Goal: Task Accomplishment & Management: Manage account settings

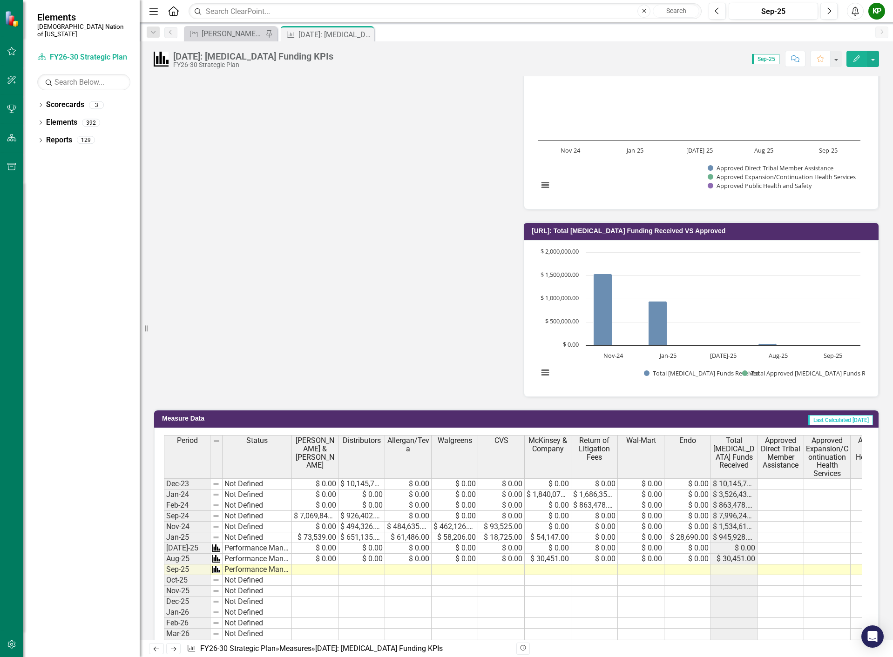
scroll to position [698, 0]
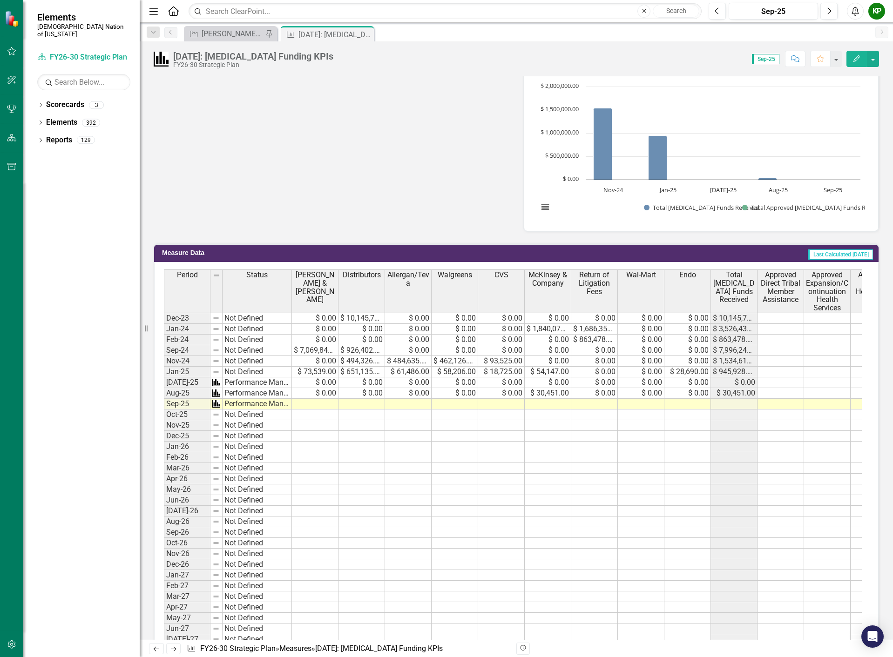
click at [196, 360] on td "Nov-24" at bounding box center [187, 361] width 47 height 11
click at [858, 59] on icon "Edit" at bounding box center [856, 58] width 8 height 7
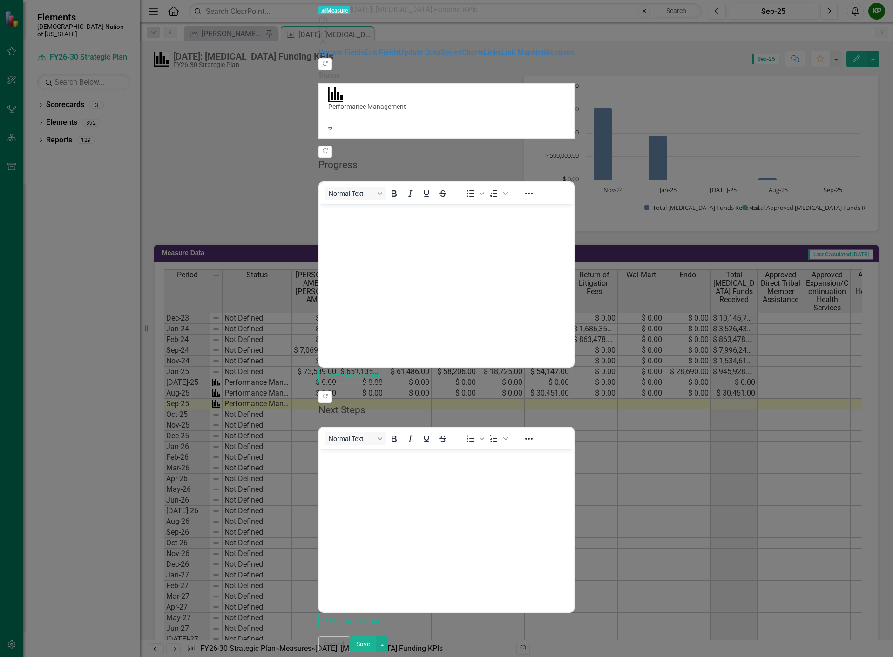
scroll to position [0, 0]
click at [399, 57] on link "Update Data" at bounding box center [419, 52] width 41 height 9
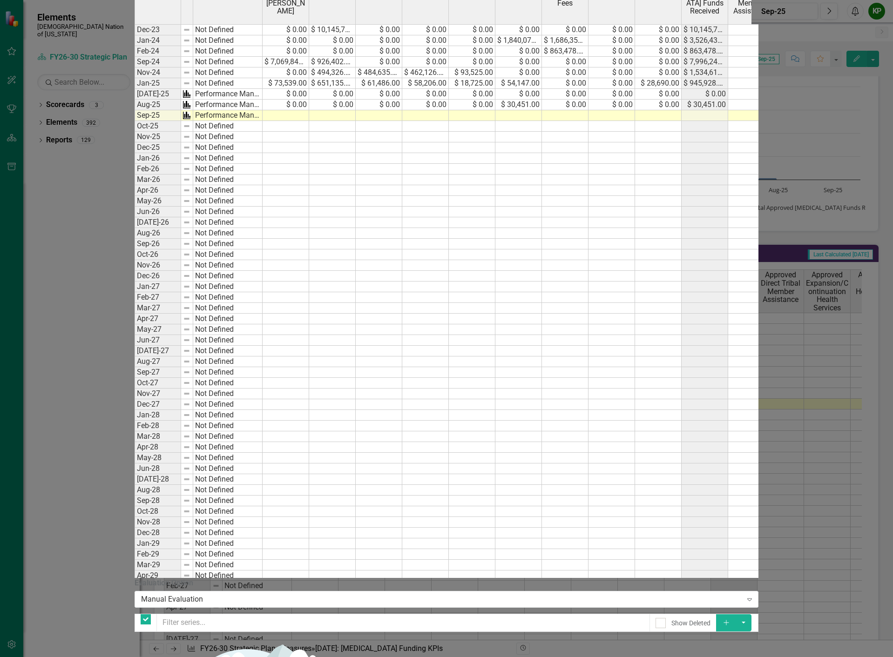
checkbox input "false"
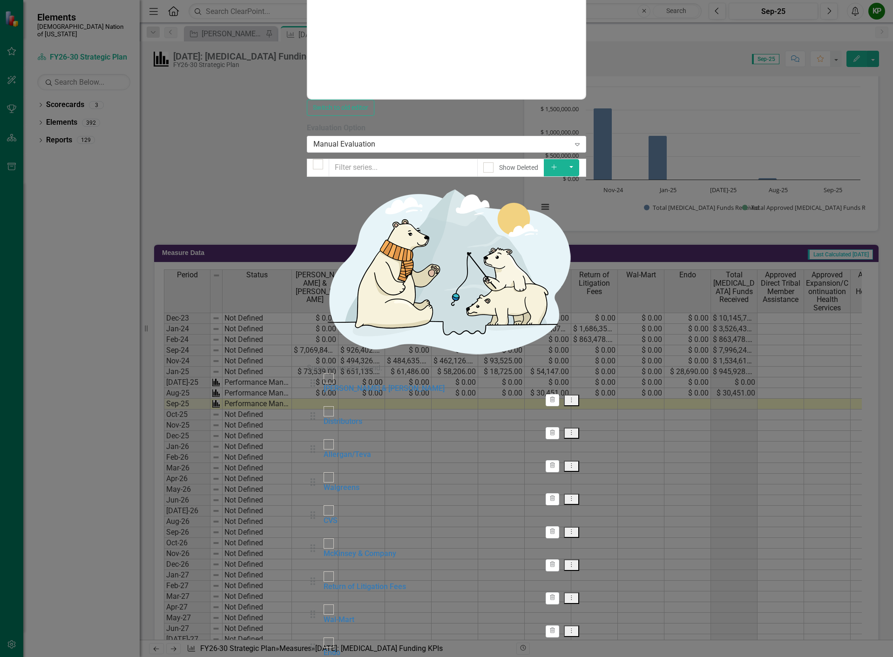
checkbox input "false"
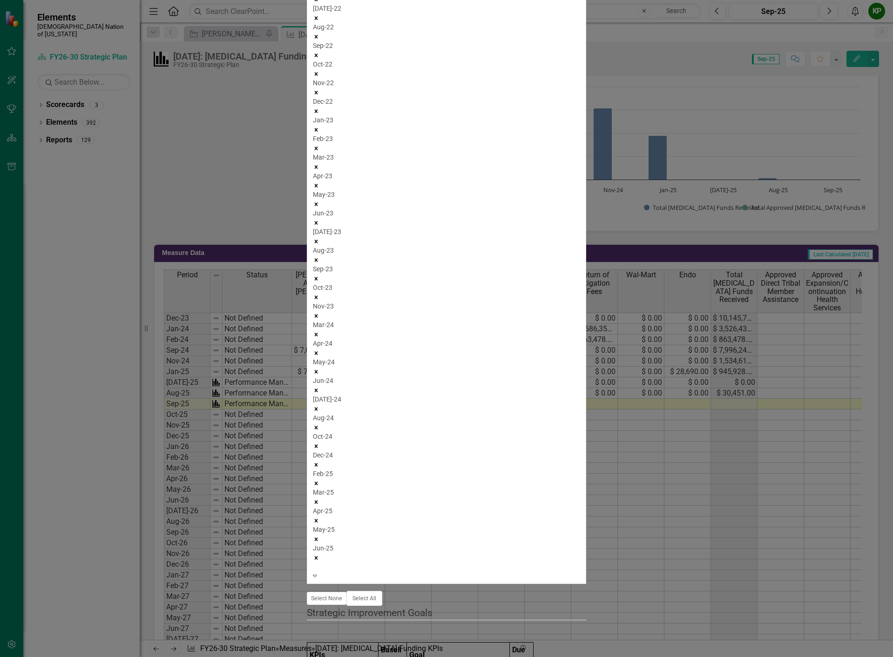
click at [319, 462] on icon "Remove Dec-24" at bounding box center [316, 465] width 7 height 7
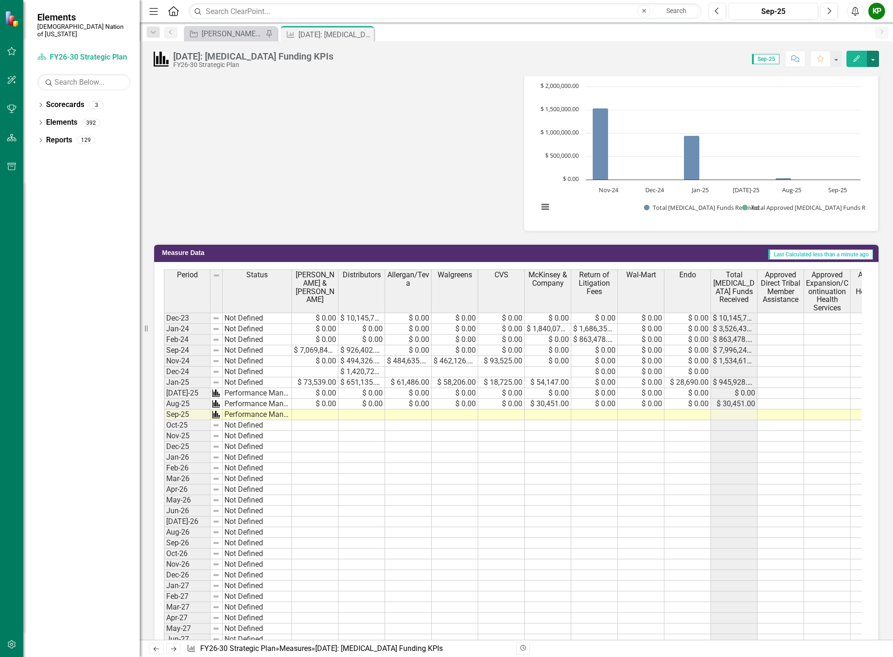
click at [874, 57] on button "button" at bounding box center [872, 59] width 12 height 16
click at [847, 134] on link "Revision History Revision History" at bounding box center [832, 129] width 91 height 17
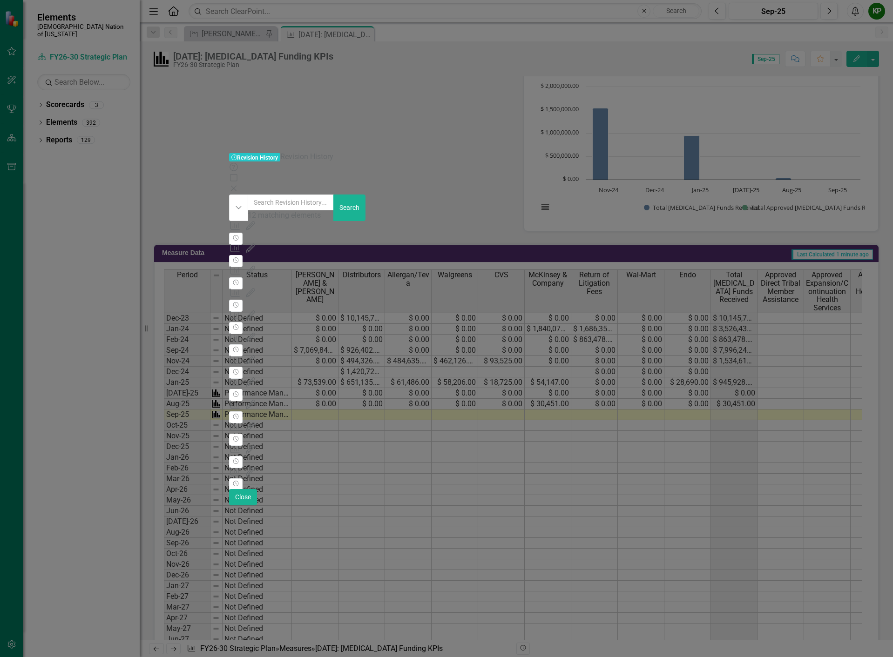
click at [475, 242] on div "FY26-30 Strategic Plan" at bounding box center [445, 247] width 433 height 11
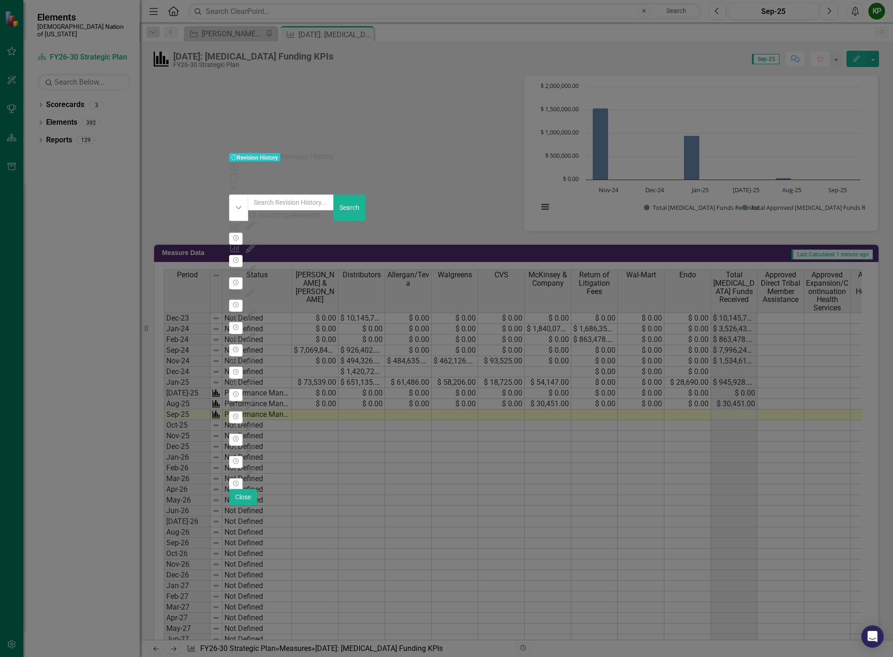
click at [238, 185] on icon "Close" at bounding box center [233, 188] width 9 height 7
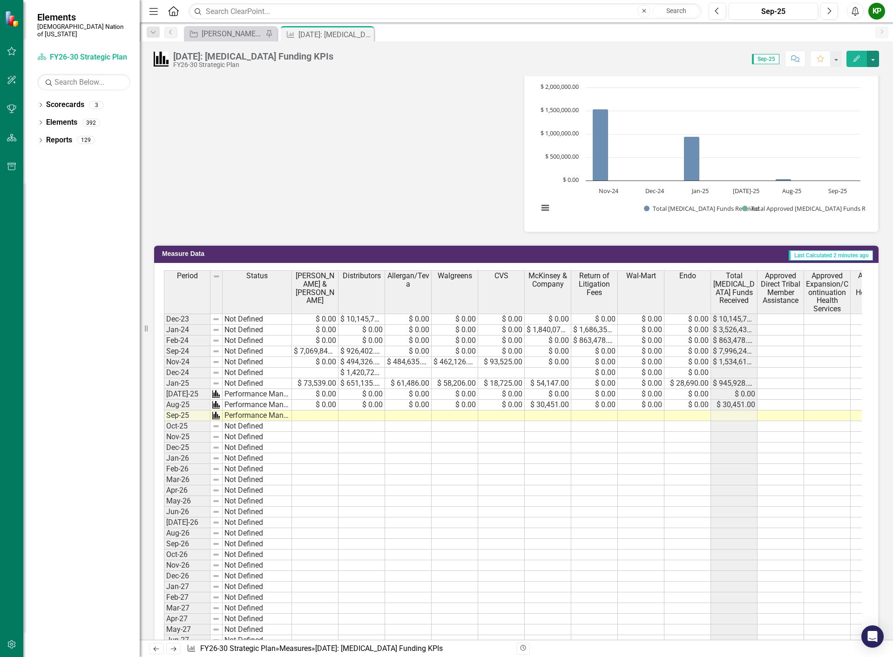
scroll to position [745, 0]
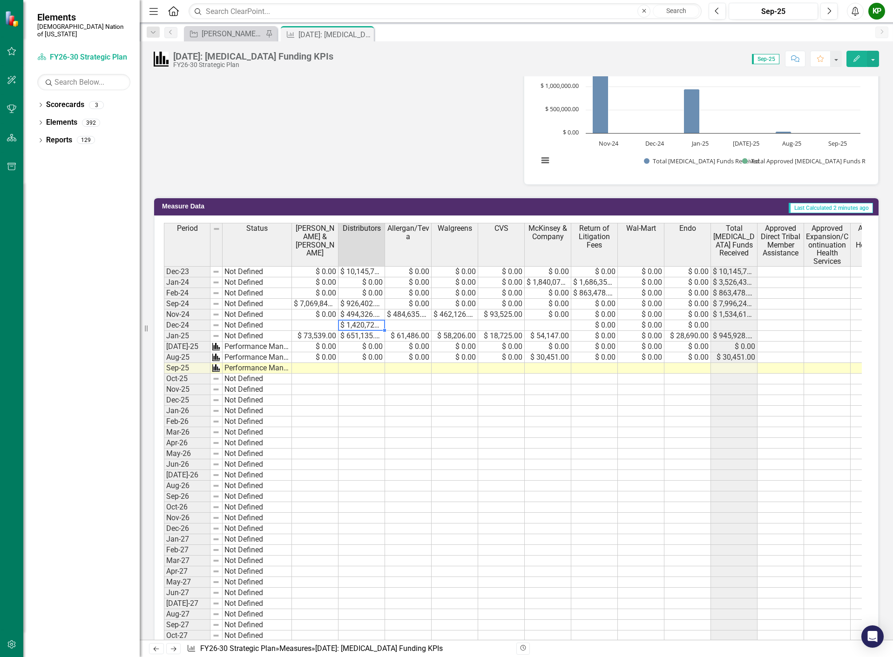
click at [356, 328] on td "$ 1,420,728.00" at bounding box center [361, 325] width 47 height 11
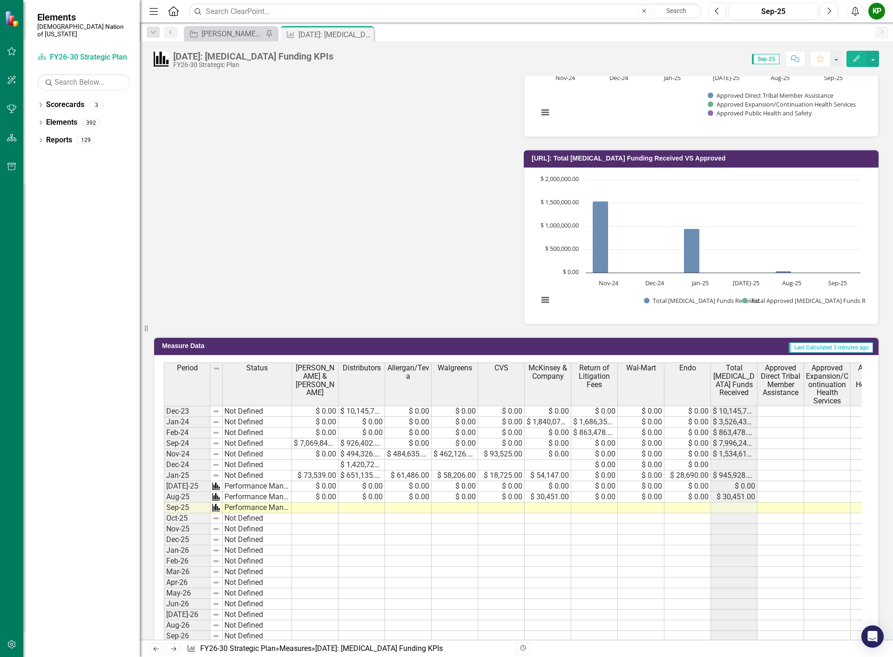
scroll to position [884, 0]
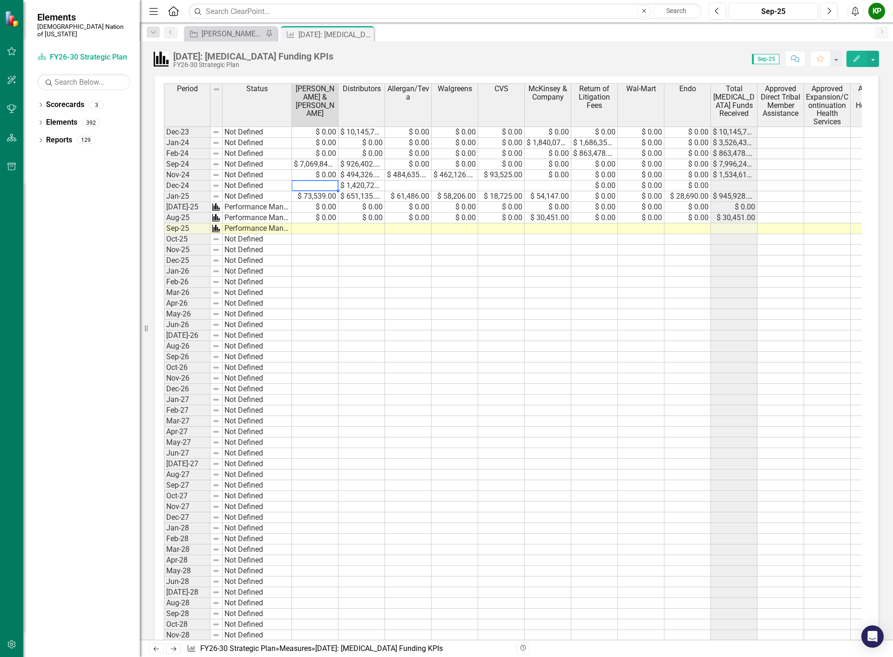
click at [310, 185] on td at bounding box center [315, 186] width 47 height 11
click at [352, 185] on td "$ 1,420,728.00" at bounding box center [361, 186] width 47 height 11
click at [350, 208] on td "$ 0.00" at bounding box center [361, 207] width 47 height 11
click at [353, 186] on td "$ 1,420,728.00" at bounding box center [361, 186] width 47 height 11
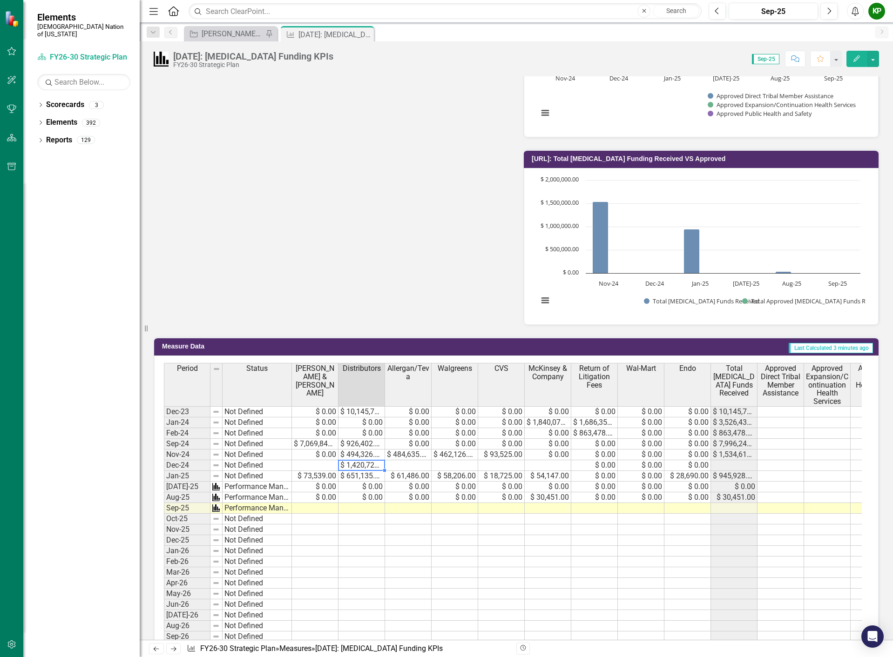
scroll to position [791, 0]
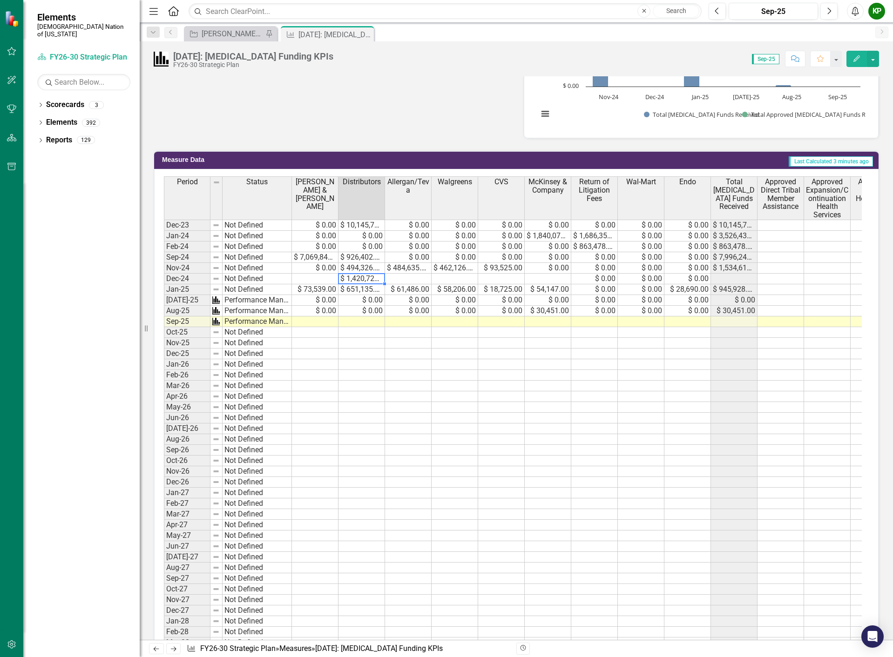
click at [359, 229] on td "$ 10,145,733.00" at bounding box center [361, 225] width 47 height 11
click at [365, 236] on td "$ 0.00" at bounding box center [361, 236] width 47 height 11
click at [372, 281] on td "$ 1,420,728.00" at bounding box center [361, 279] width 47 height 11
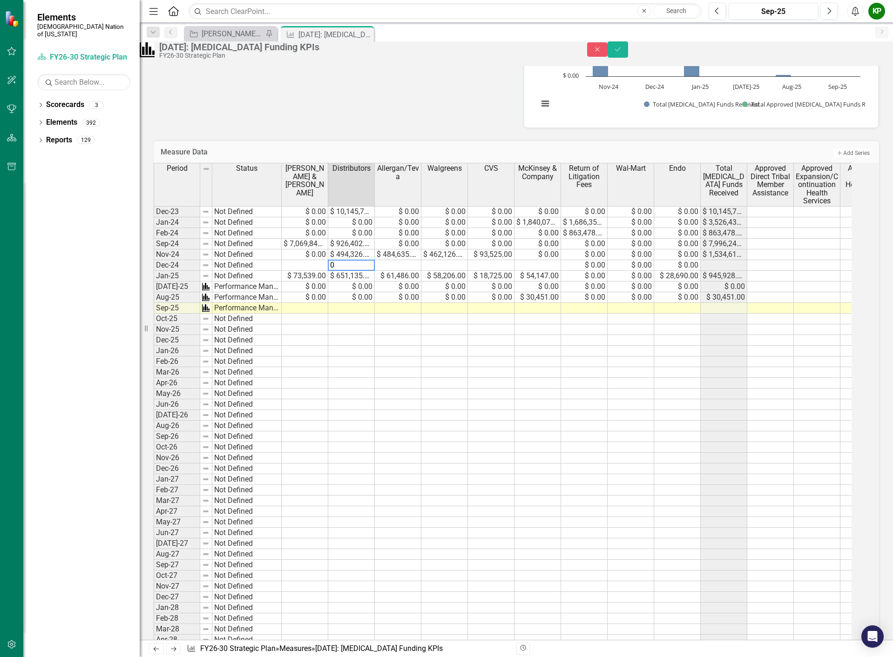
click at [361, 367] on td at bounding box center [351, 361] width 47 height 11
click at [328, 271] on td at bounding box center [305, 265] width 47 height 11
click at [405, 271] on td at bounding box center [398, 265] width 47 height 11
click at [443, 271] on td at bounding box center [444, 265] width 47 height 11
click at [490, 271] on td at bounding box center [491, 265] width 47 height 11
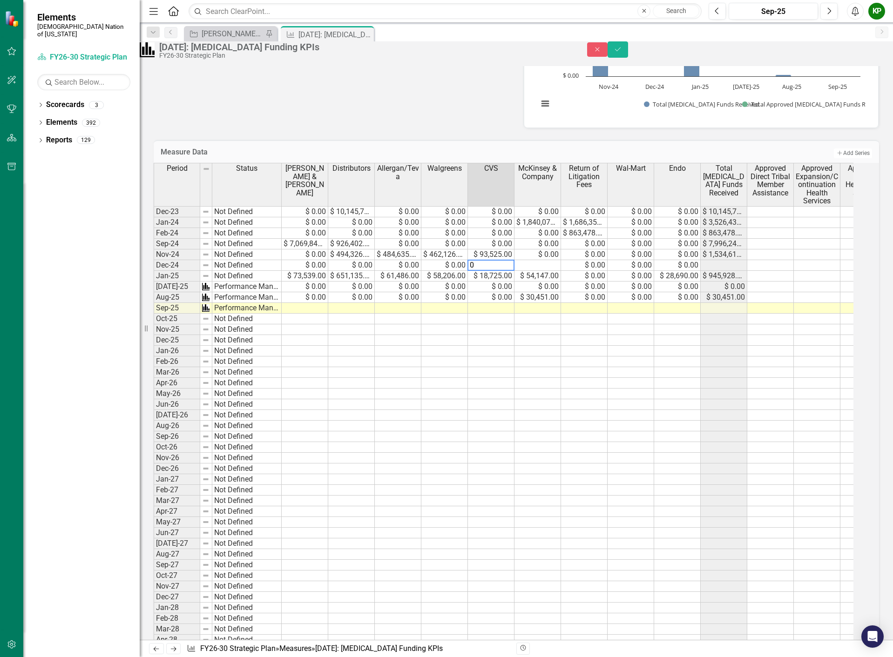
type textarea "0"
click at [732, 282] on td "$ 945,928.00" at bounding box center [723, 276] width 47 height 11
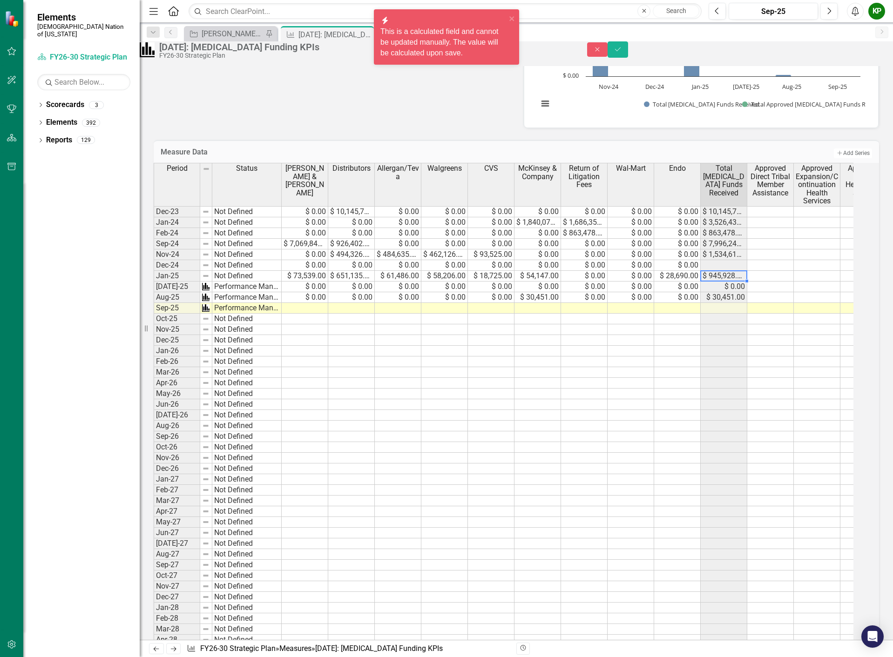
click at [732, 271] on td at bounding box center [723, 265] width 47 height 11
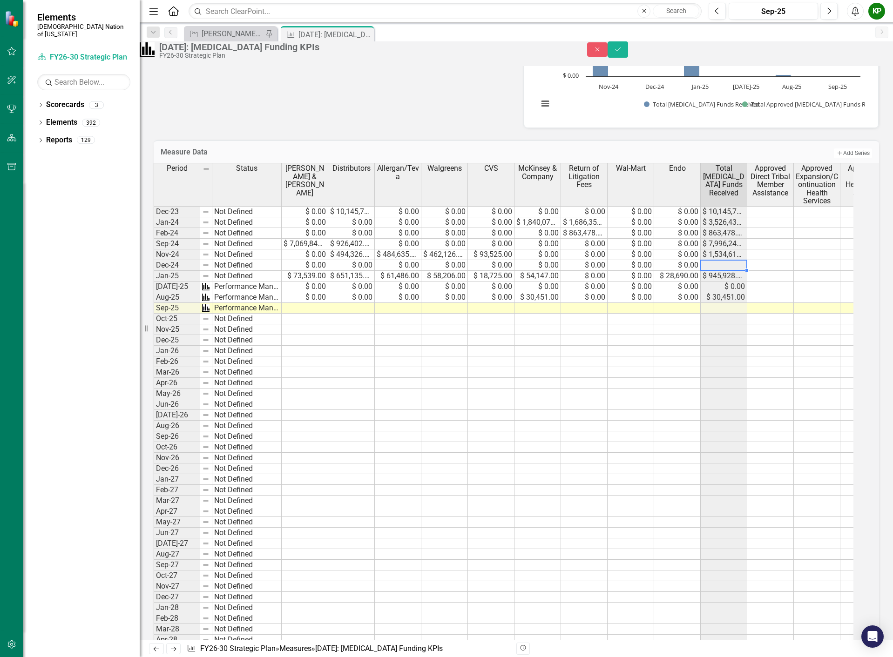
click at [768, 271] on td at bounding box center [770, 265] width 47 height 11
click at [786, 271] on td at bounding box center [770, 265] width 47 height 11
click at [793, 367] on td at bounding box center [770, 361] width 47 height 11
click at [628, 50] on button "Save" at bounding box center [617, 49] width 20 height 16
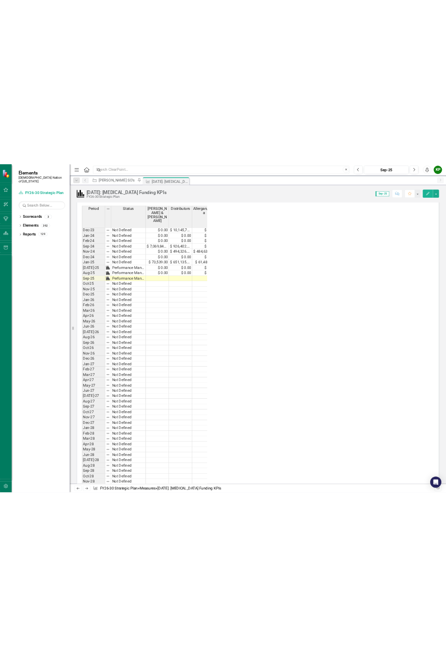
scroll to position [936, 0]
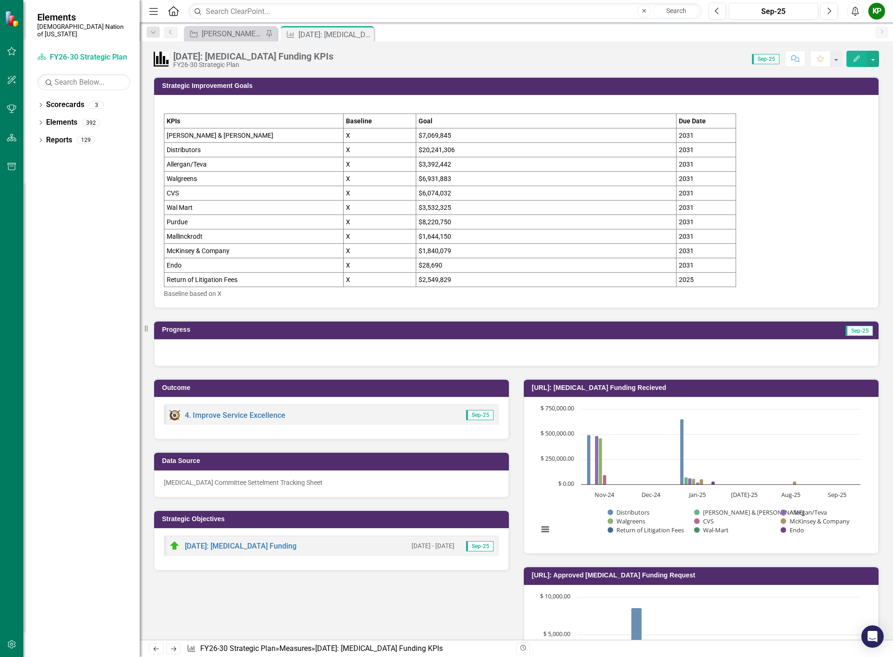
scroll to position [0, 82]
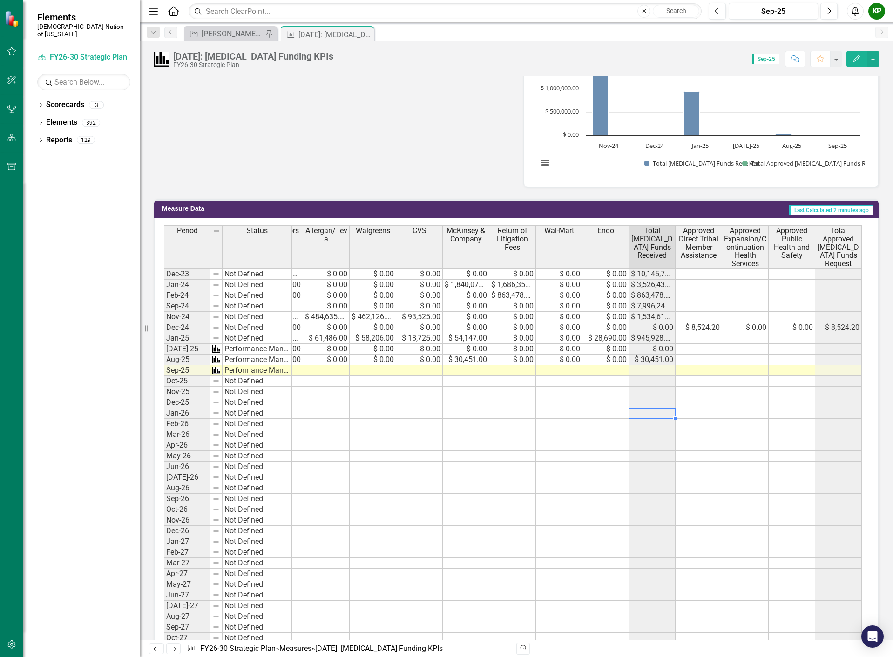
click at [702, 449] on td at bounding box center [698, 445] width 47 height 11
click at [759, 401] on td at bounding box center [745, 402] width 47 height 11
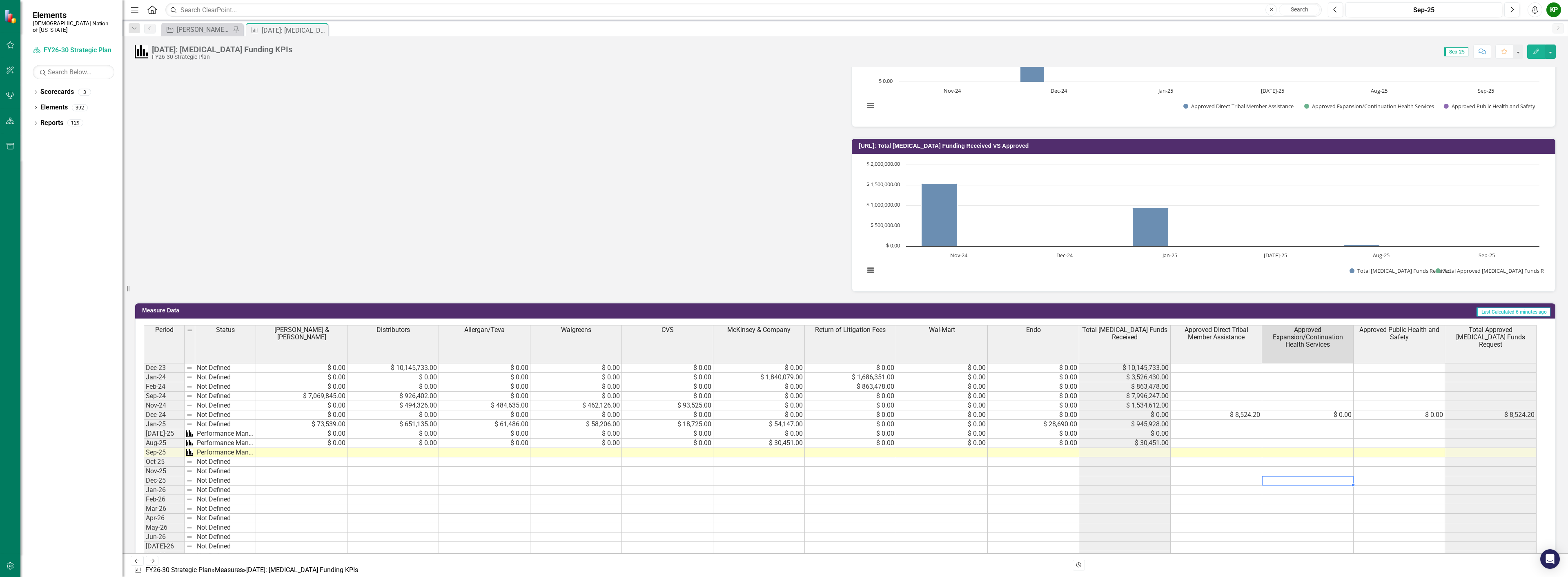
scroll to position [529, 0]
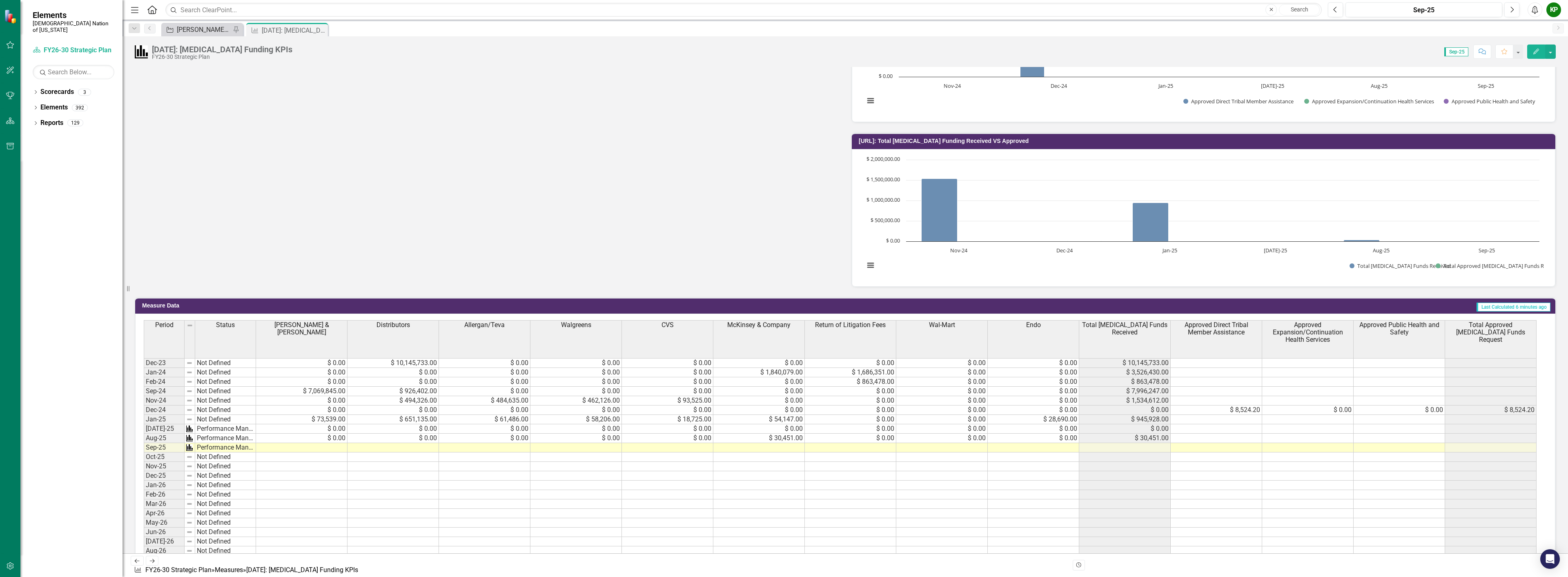
click at [190, 29] on div "[PERSON_NAME] SO's" at bounding box center [203, 30] width 54 height 11
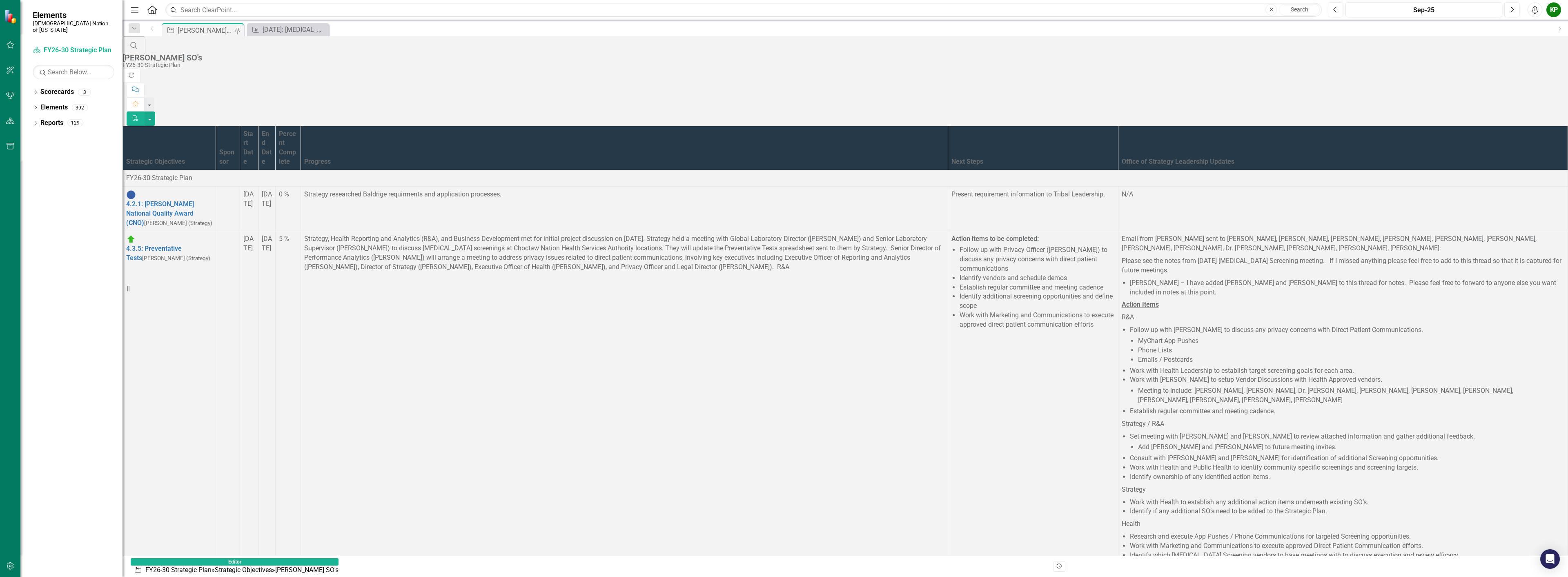
scroll to position [1428, 0]
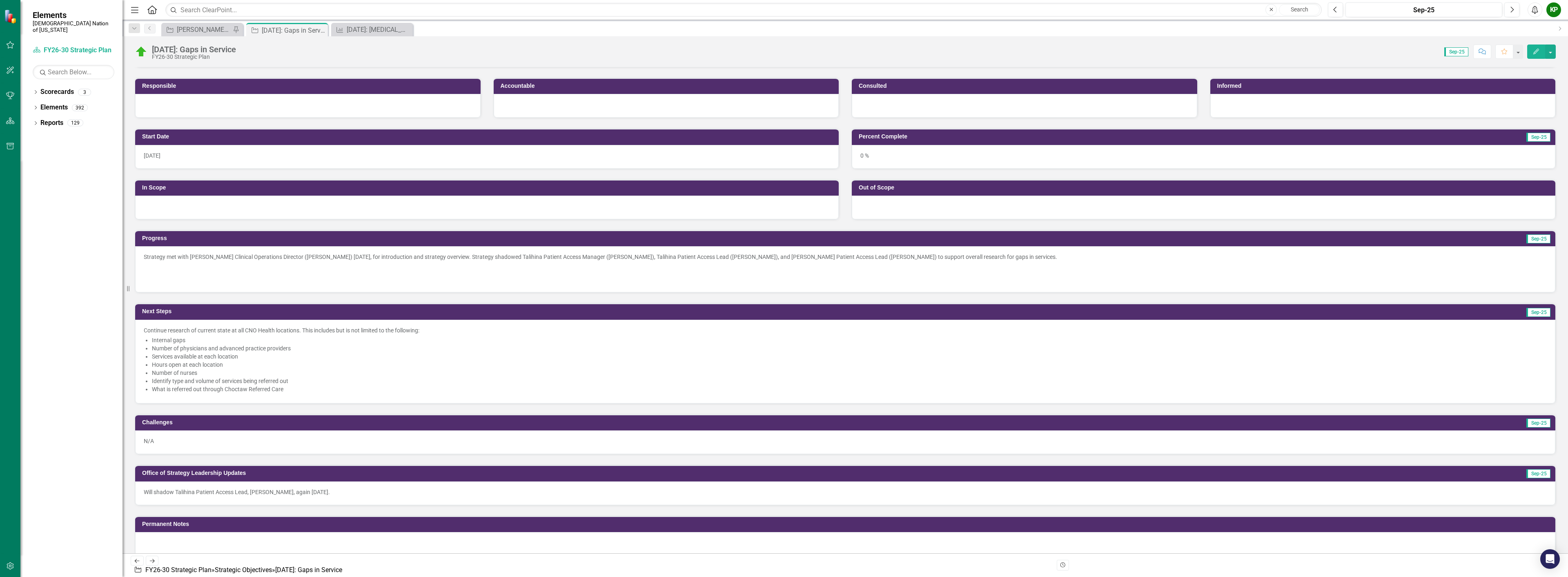
scroll to position [245, 0]
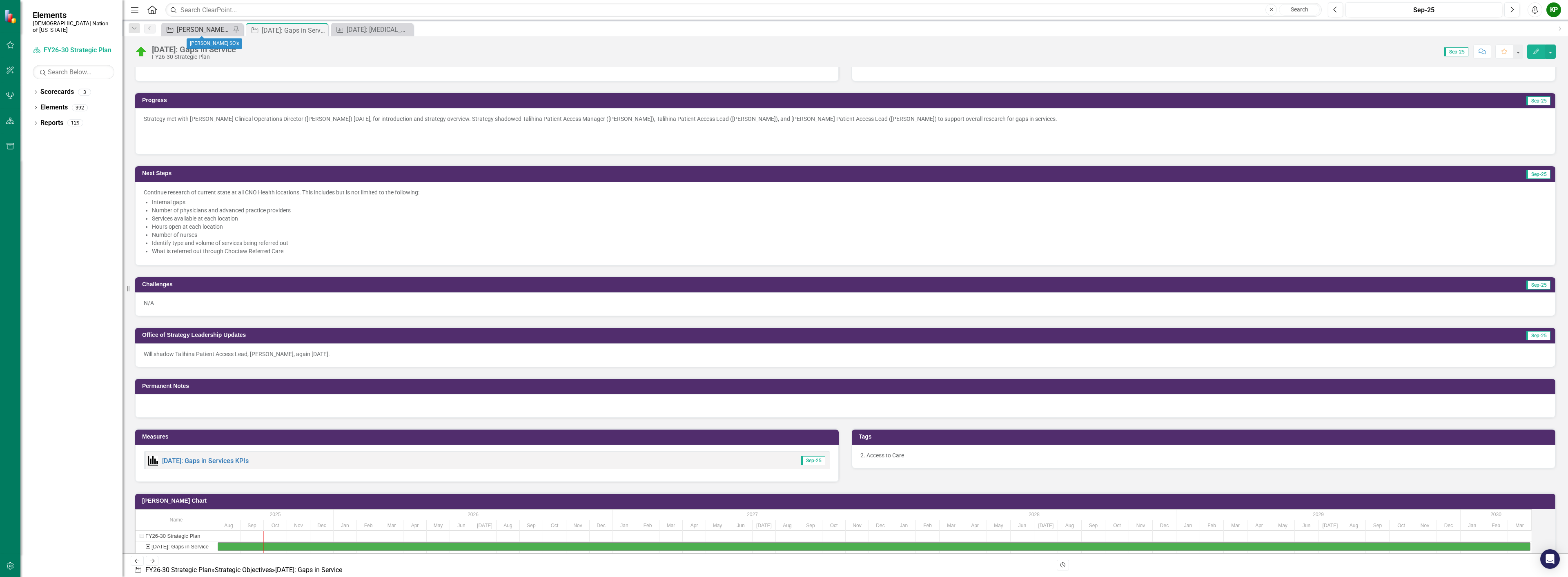
click at [175, 27] on link "Strategic Objective Kelley SO's" at bounding box center [197, 30] width 68 height 11
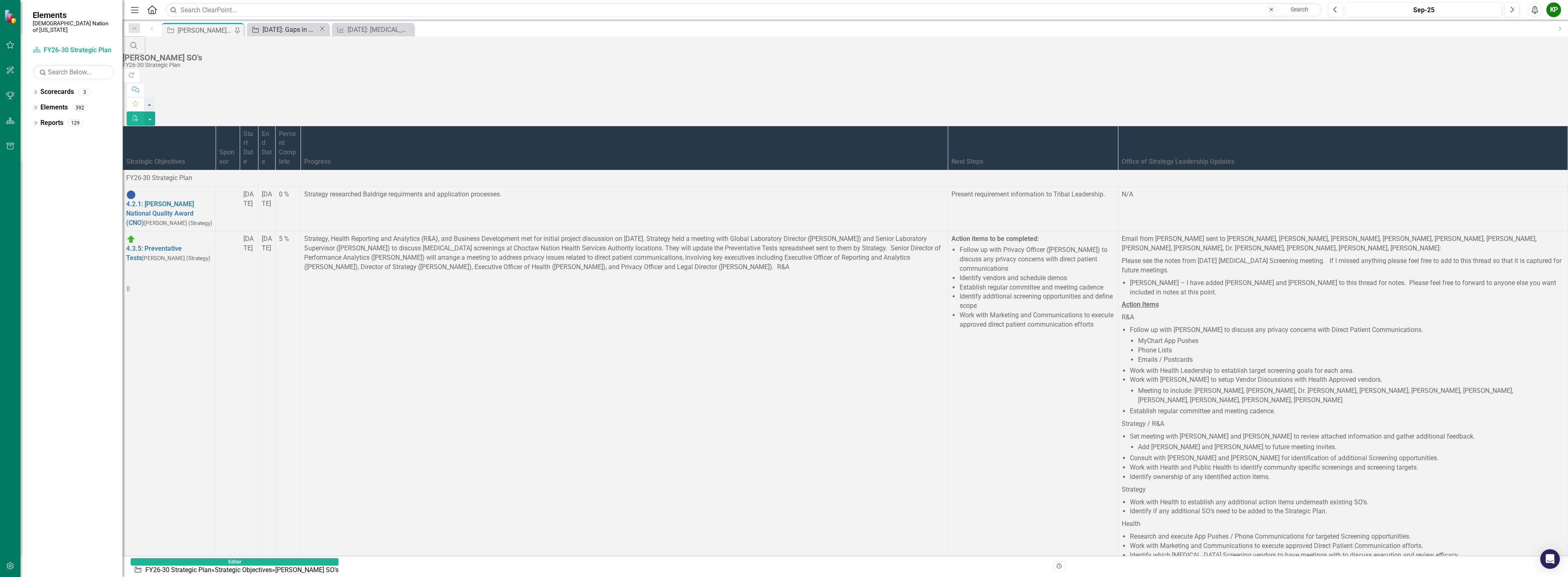
click at [290, 32] on div "[DATE]: Gaps in Service" at bounding box center [290, 30] width 56 height 11
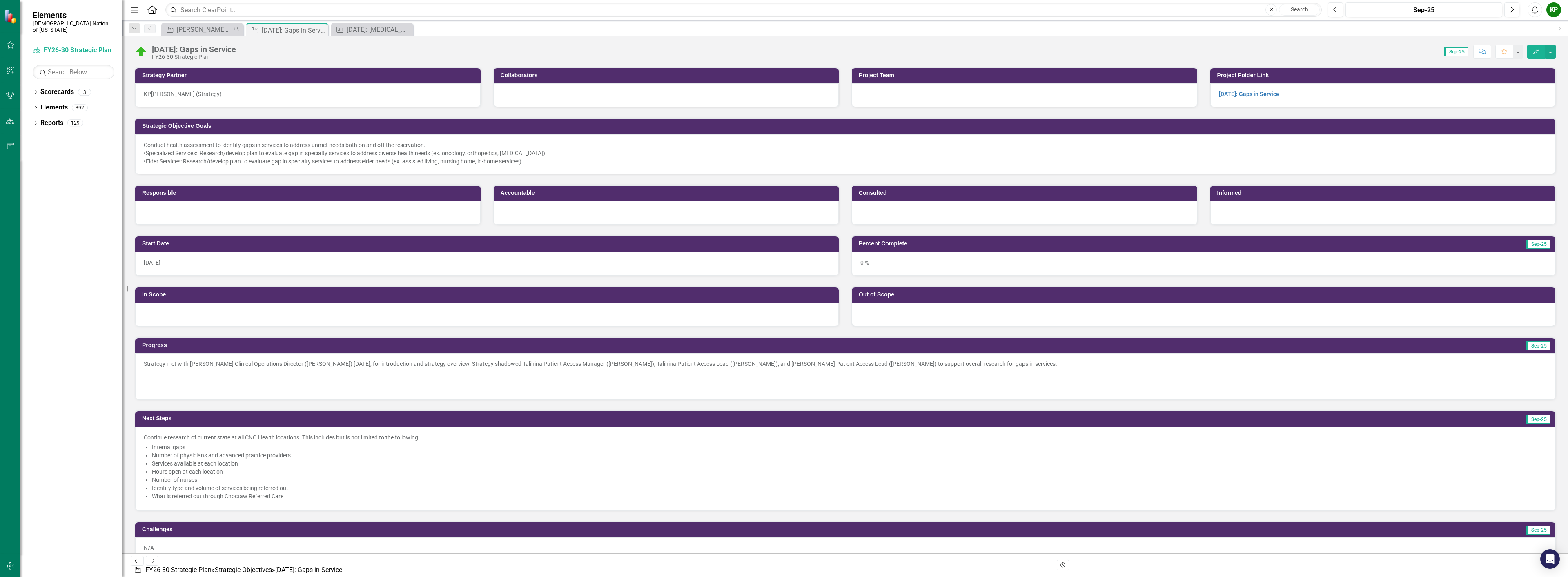
drag, startPoint x: 4, startPoint y: 172, endPoint x: 46, endPoint y: 158, distance: 44.3
click at [46, 158] on div "Dropdown Scorecards 3 FY26-30 Strategic Plan Continuous Improvement FY26-30 Ope…" at bounding box center [71, 331] width 102 height 491
click at [204, 30] on div "[PERSON_NAME] SO's" at bounding box center [203, 30] width 54 height 11
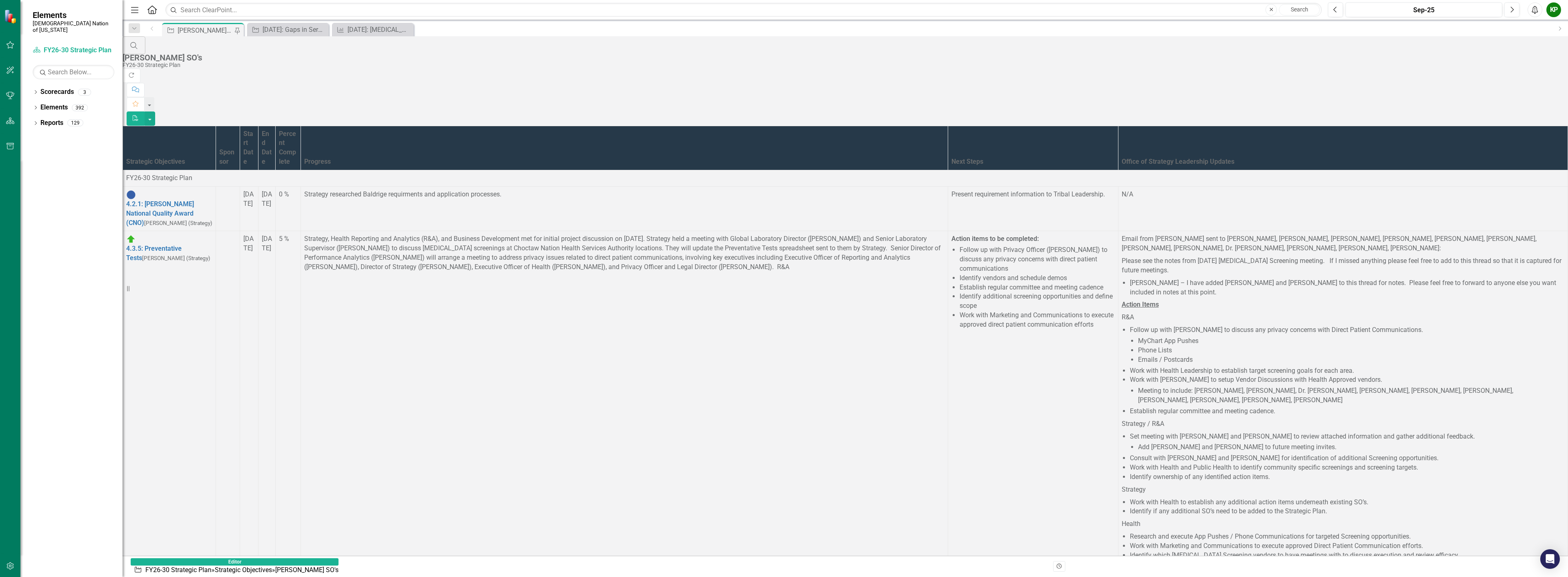
scroll to position [1686, 0]
click at [206, 33] on div "[PERSON_NAME] SO's" at bounding box center [205, 31] width 56 height 11
click at [206, 31] on div "[PERSON_NAME] SO's" at bounding box center [205, 31] width 56 height 11
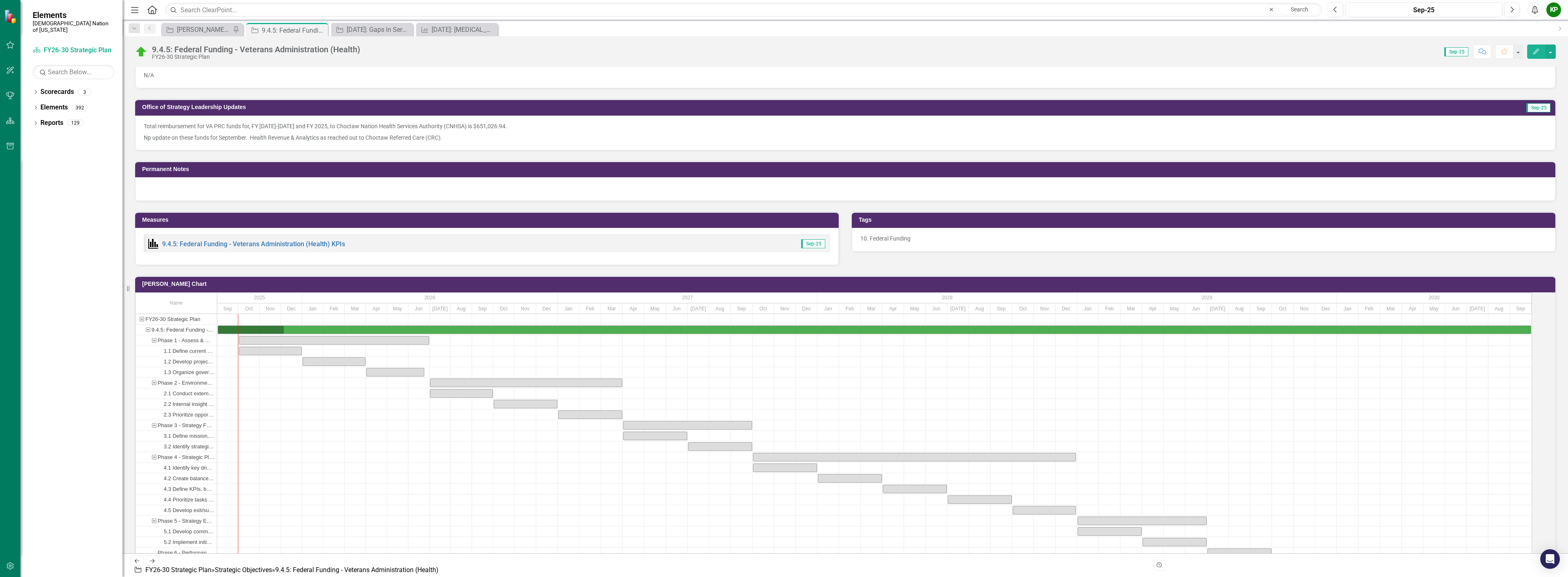
scroll to position [531, 0]
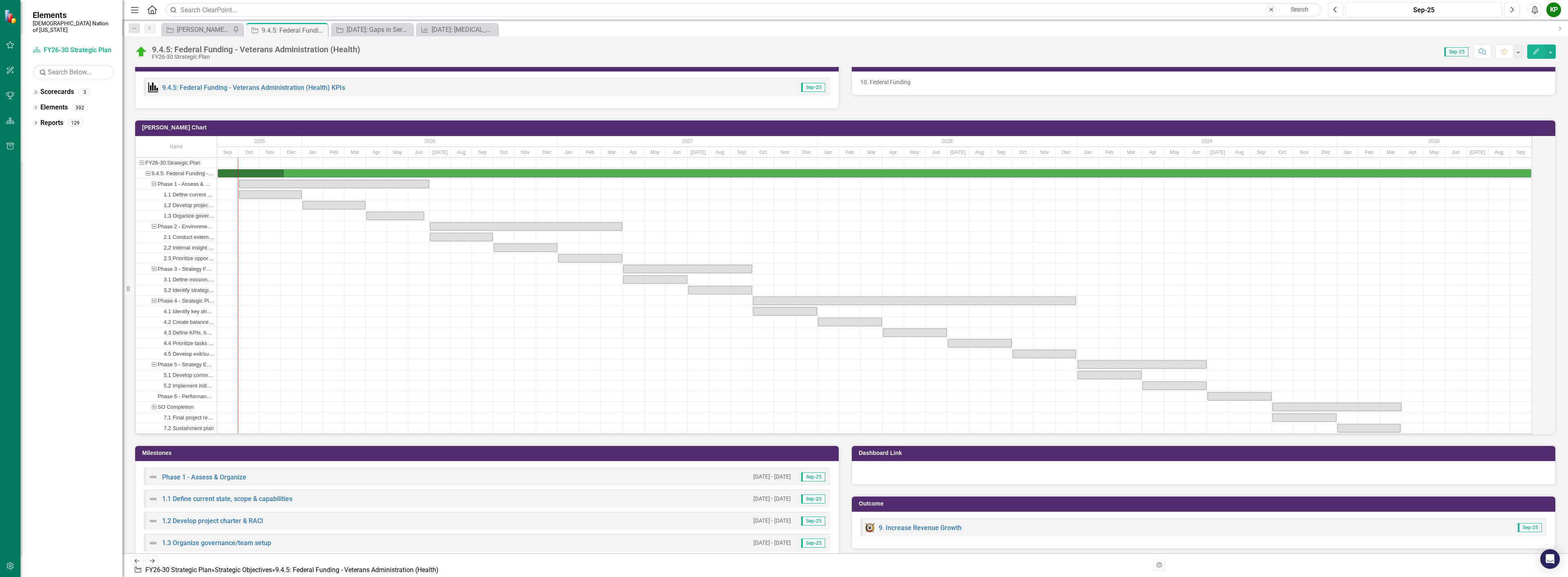
click at [783, 24] on div "Strategic Objective Kelley SO's Pin Strategic Objective 9.4.5: Federal Funding …" at bounding box center [856, 29] width 1392 height 13
click at [198, 29] on div "[PERSON_NAME] SO's" at bounding box center [203, 30] width 54 height 11
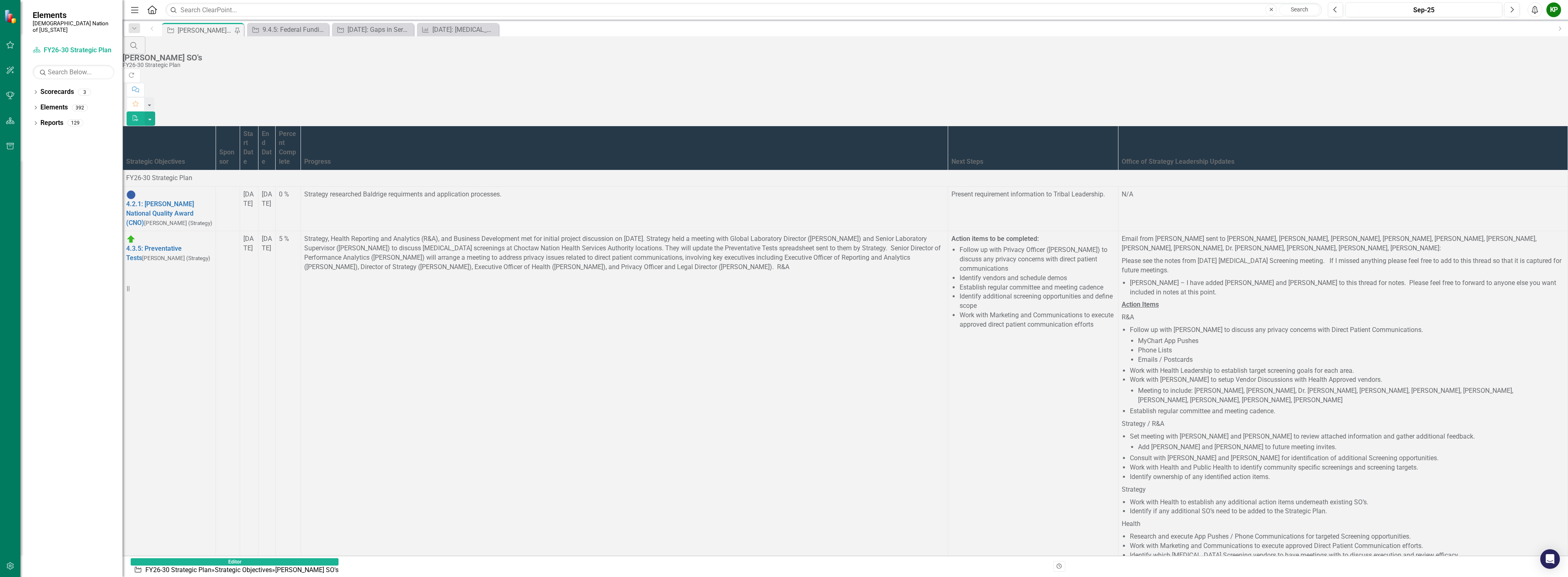
scroll to position [1796, 0]
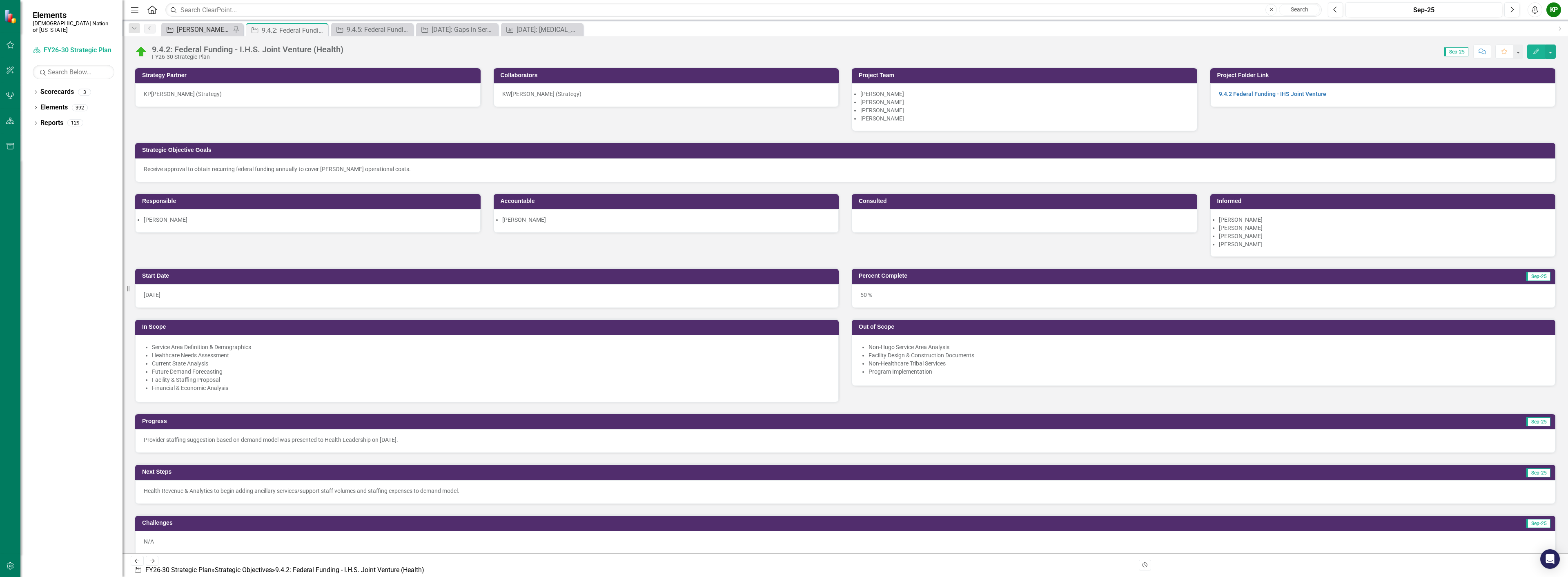
click at [210, 32] on div "[PERSON_NAME] SO's" at bounding box center [203, 30] width 54 height 11
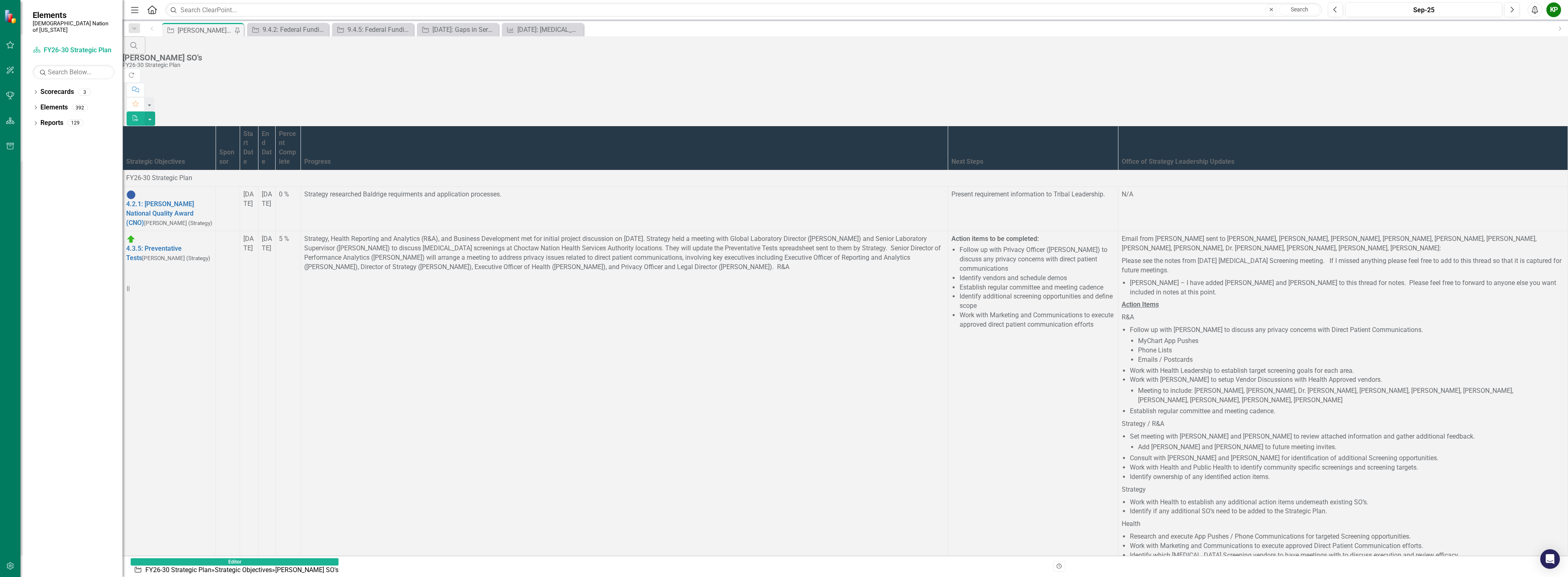
scroll to position [1918, 0]
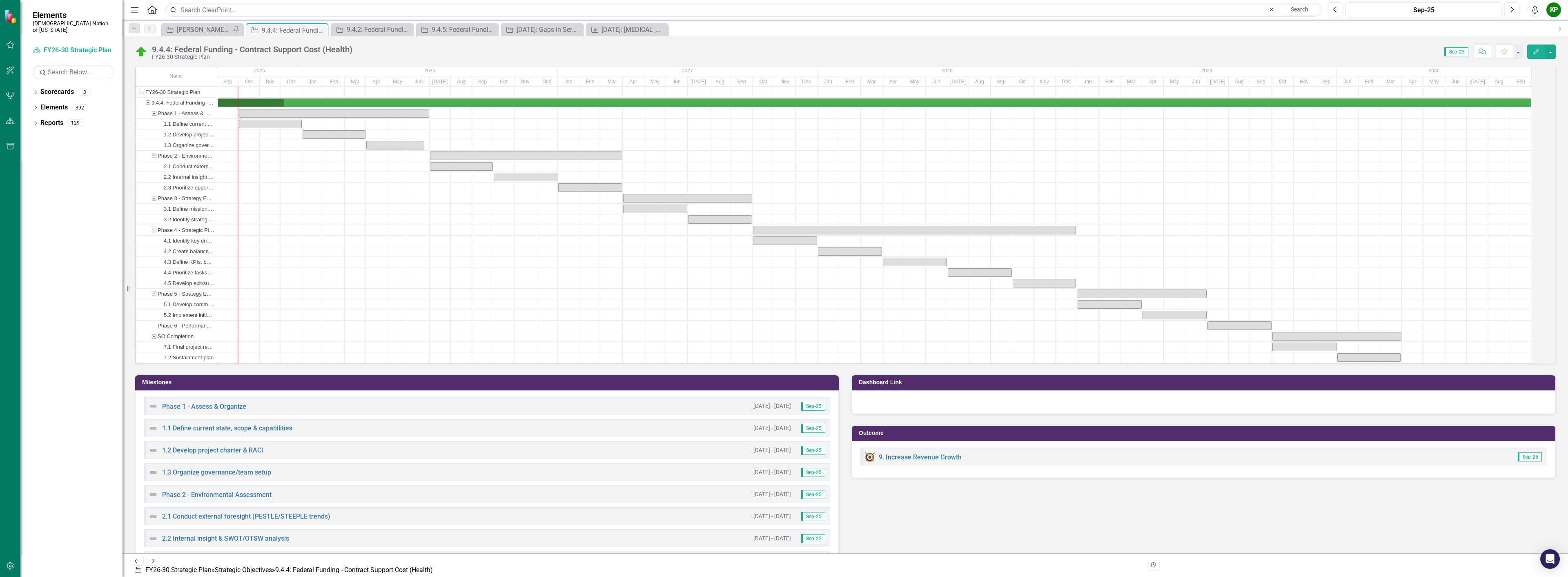
scroll to position [694, 0]
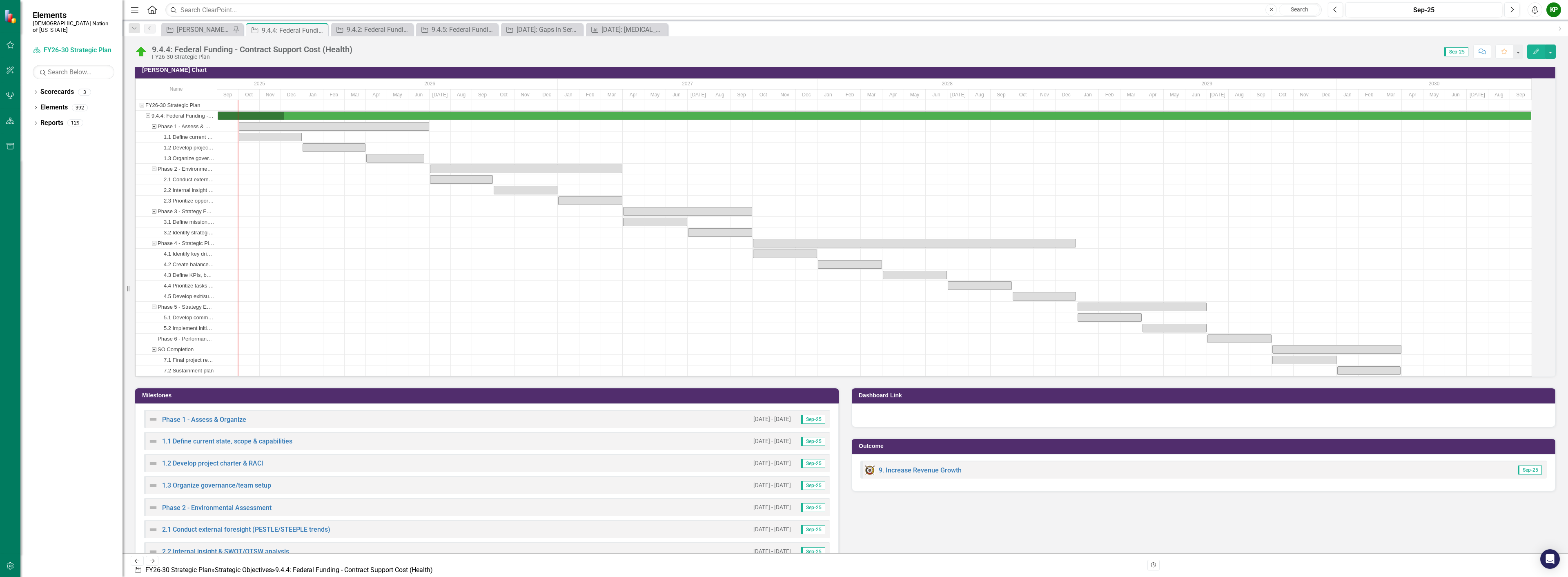
click at [204, 398] on h3 "Milestones" at bounding box center [488, 395] width 692 height 6
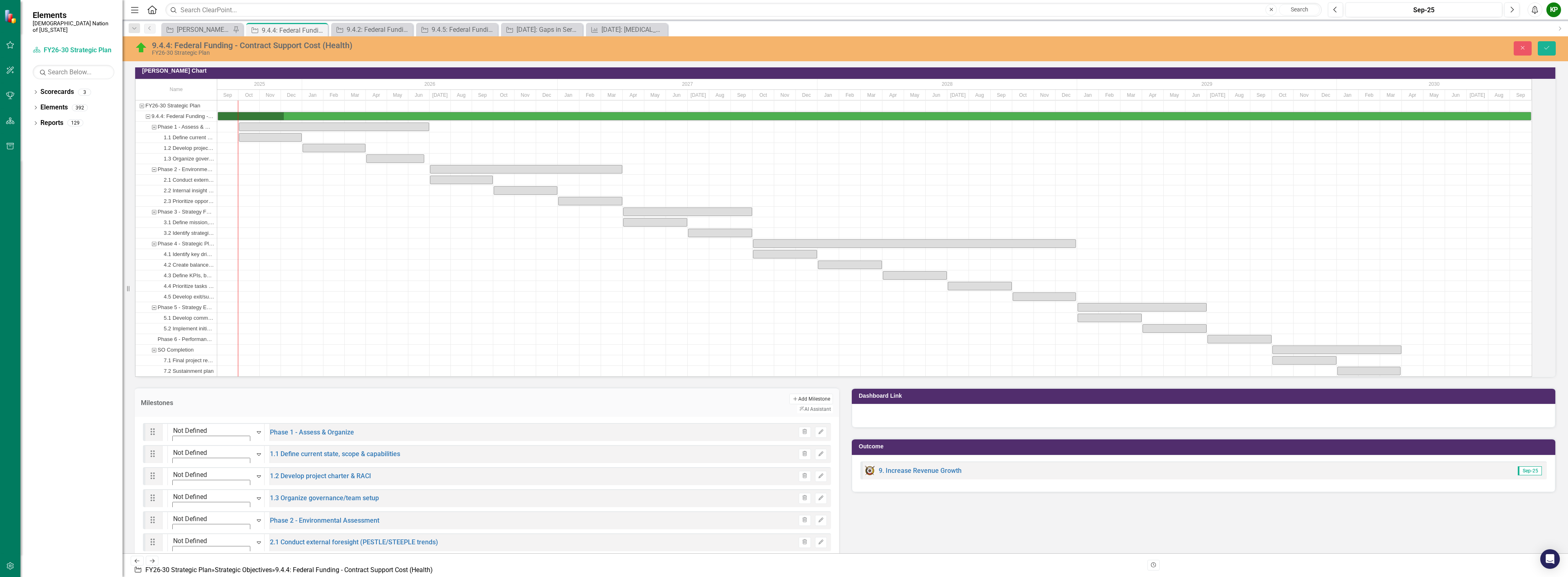
click at [783, 404] on button "Add Add Milestone" at bounding box center [812, 399] width 44 height 11
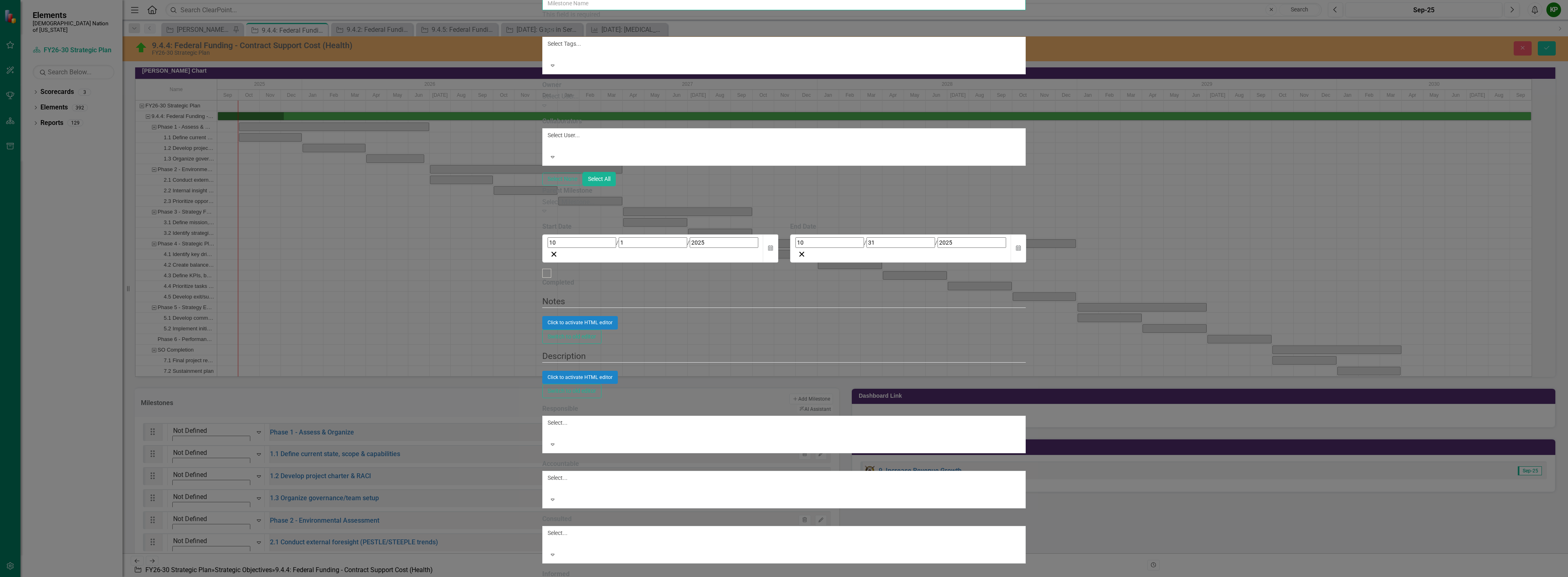
click at [549, 11] on input "Name" at bounding box center [784, 4] width 483 height 14
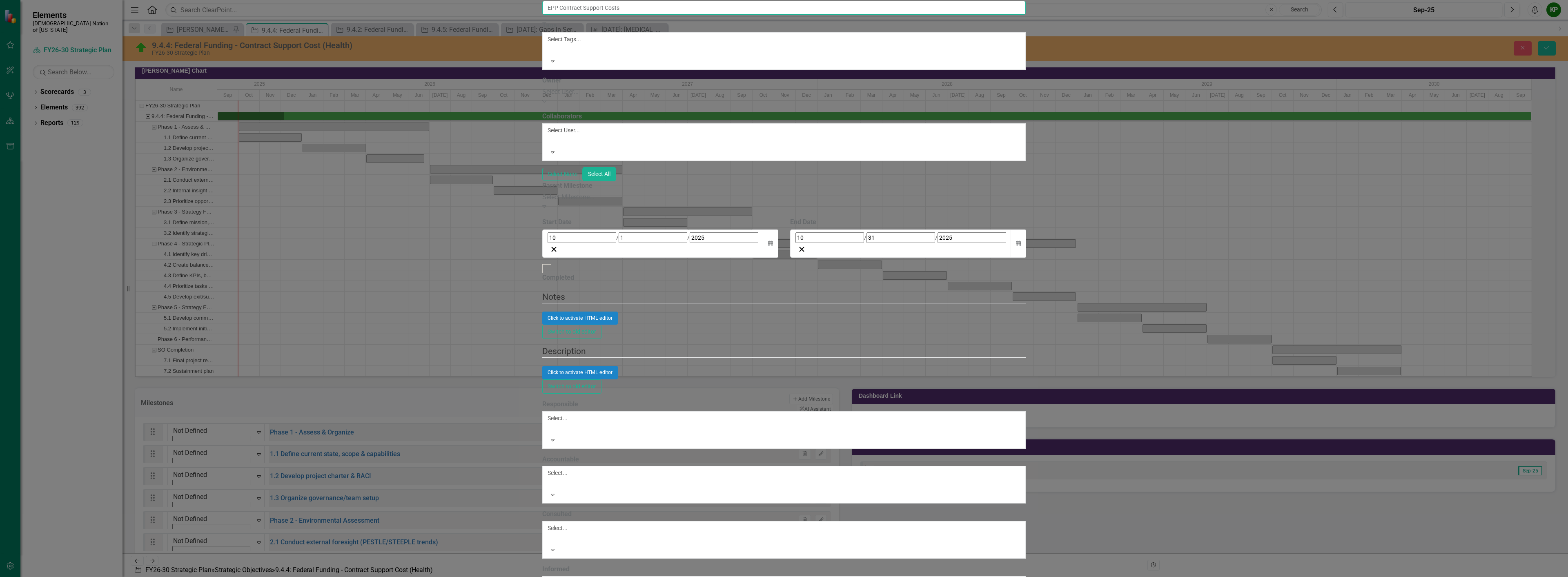
type input "EPP Contract Support Costs"
click at [542, 193] on div "Select Milestone... Expand" at bounding box center [784, 202] width 483 height 18
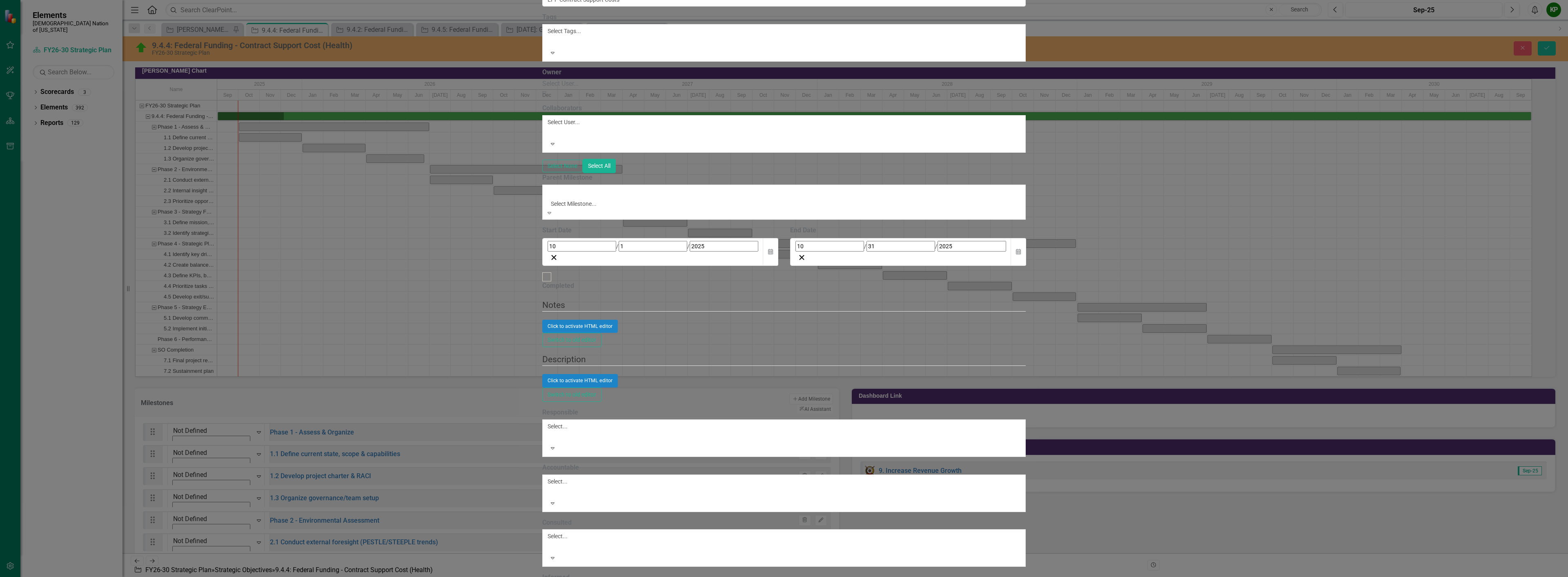
scroll to position [204, 0]
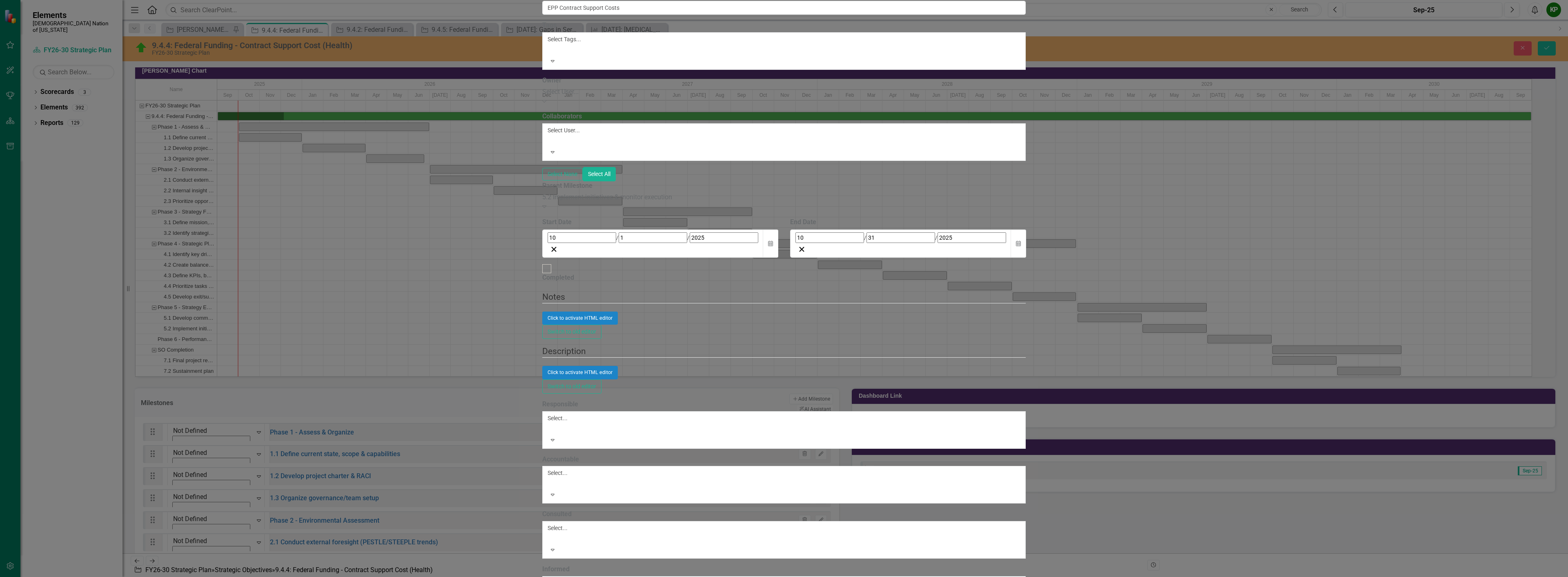
click at [783, 232] on div "10 / 31 / 2025" at bounding box center [900, 238] width 211 height 11
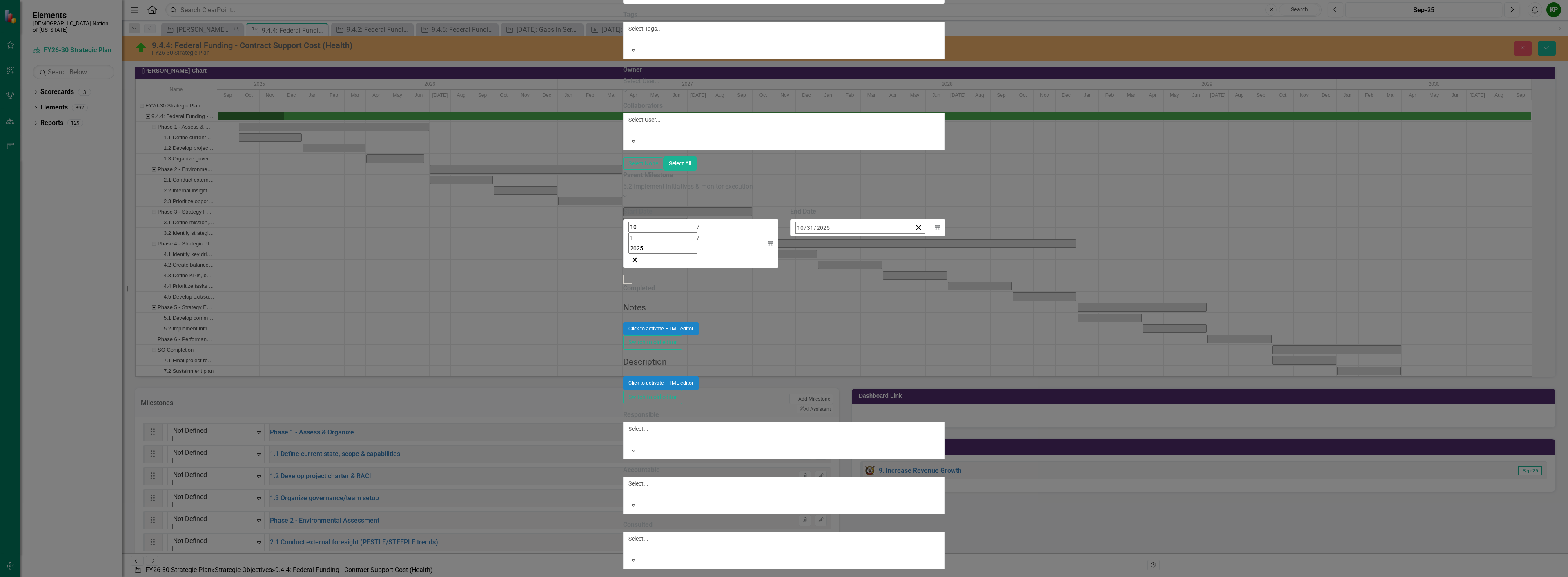
click at [783, 240] on button "»" at bounding box center [924, 245] width 18 height 18
click at [783, 334] on abbr "31" at bounding box center [922, 337] width 6 height 6
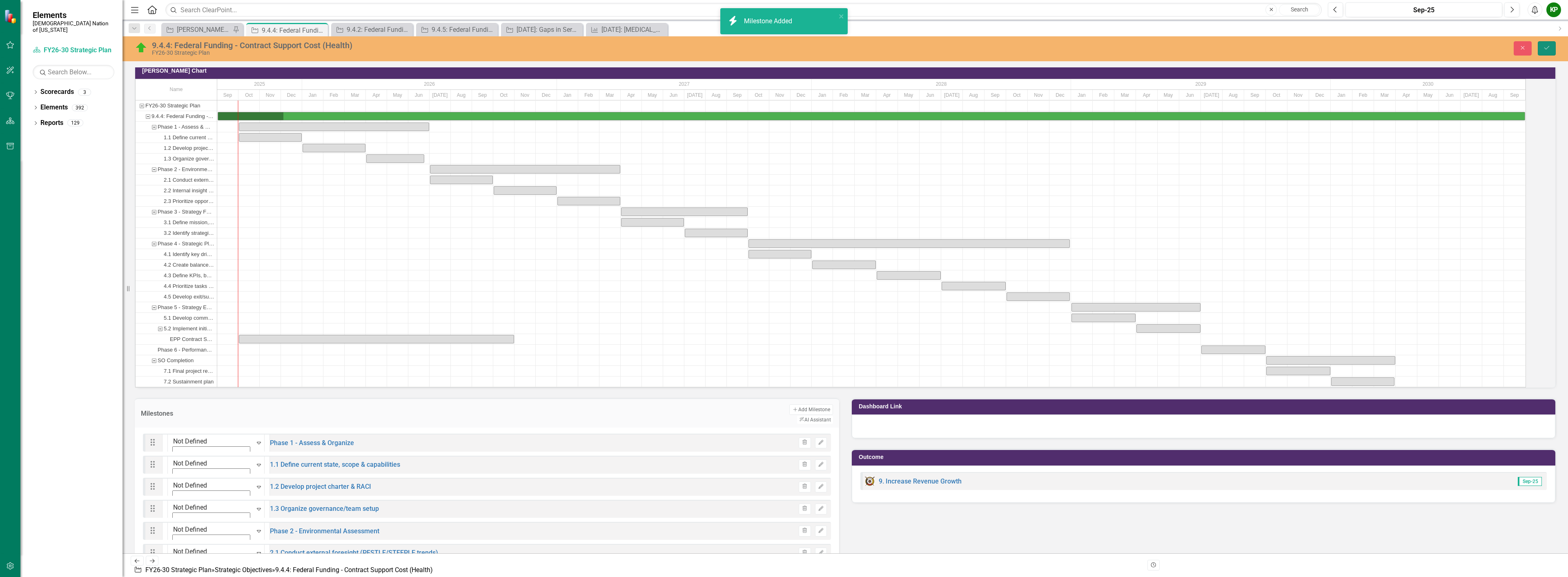
click at [783, 41] on button "Save" at bounding box center [1546, 48] width 18 height 14
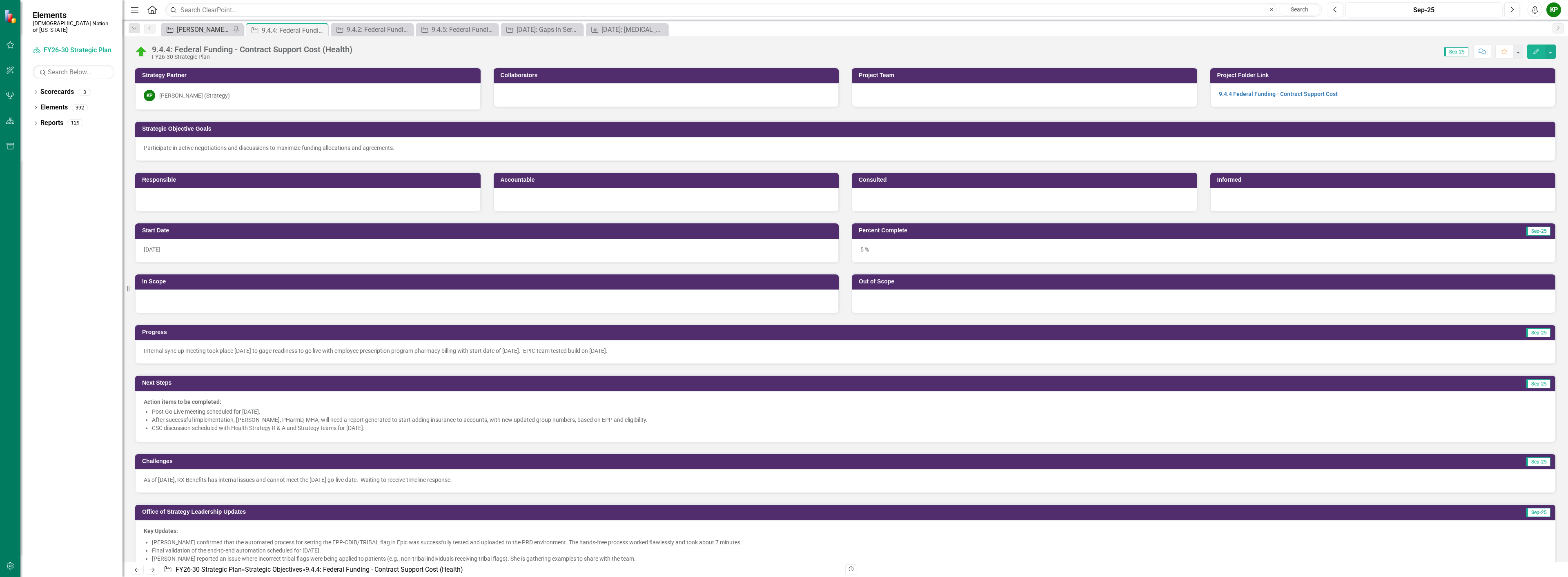
click at [193, 30] on div "[PERSON_NAME] SO's" at bounding box center [203, 30] width 54 height 11
